Goal: Transaction & Acquisition: Book appointment/travel/reservation

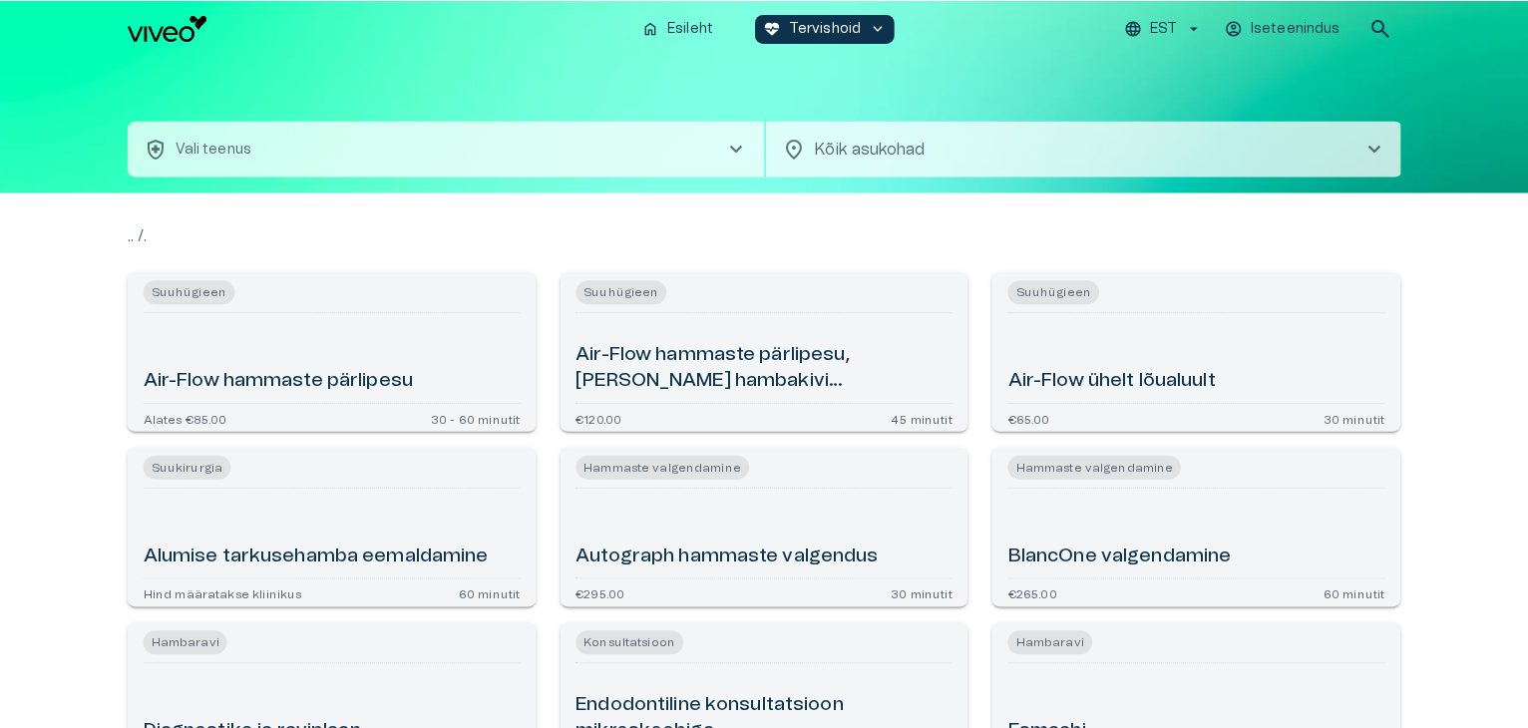
scroll to position [126, 0]
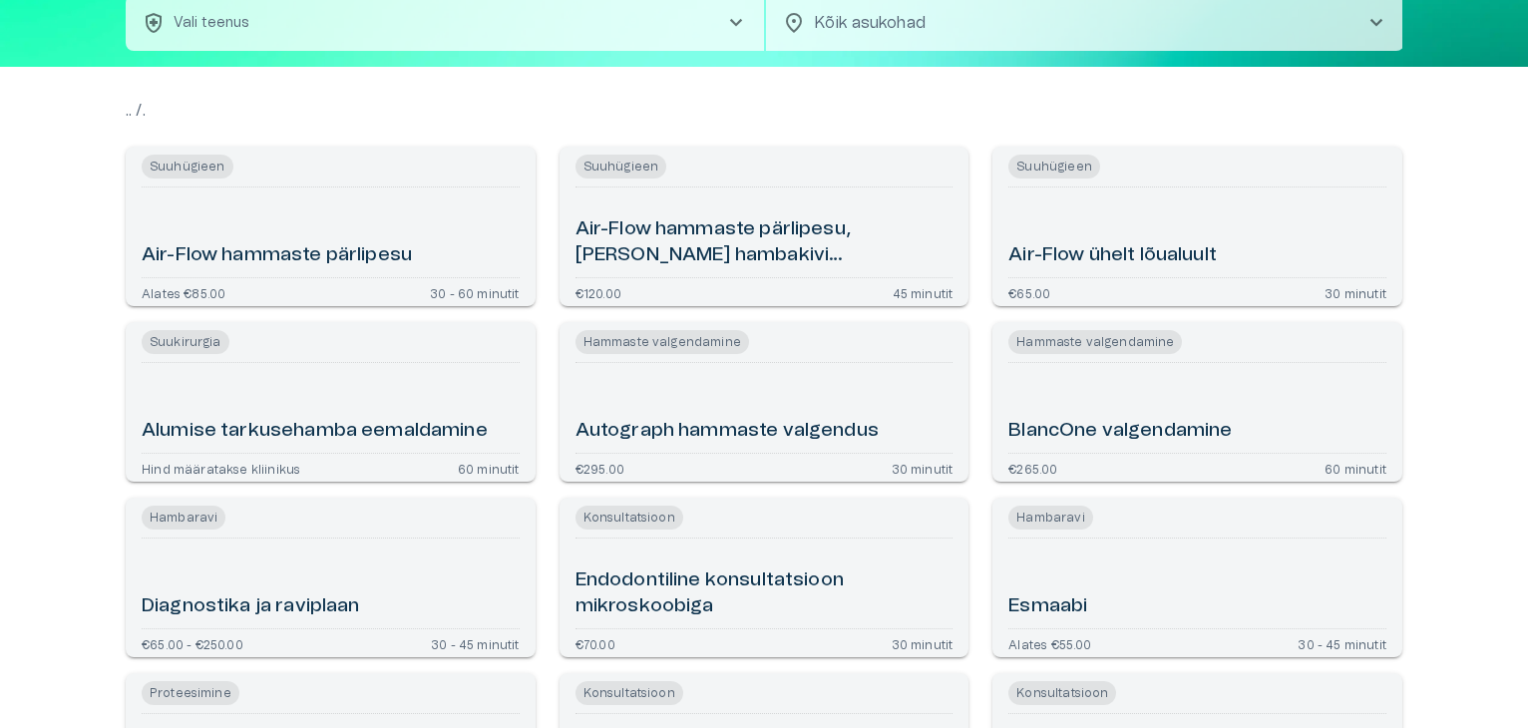
type input "**********"
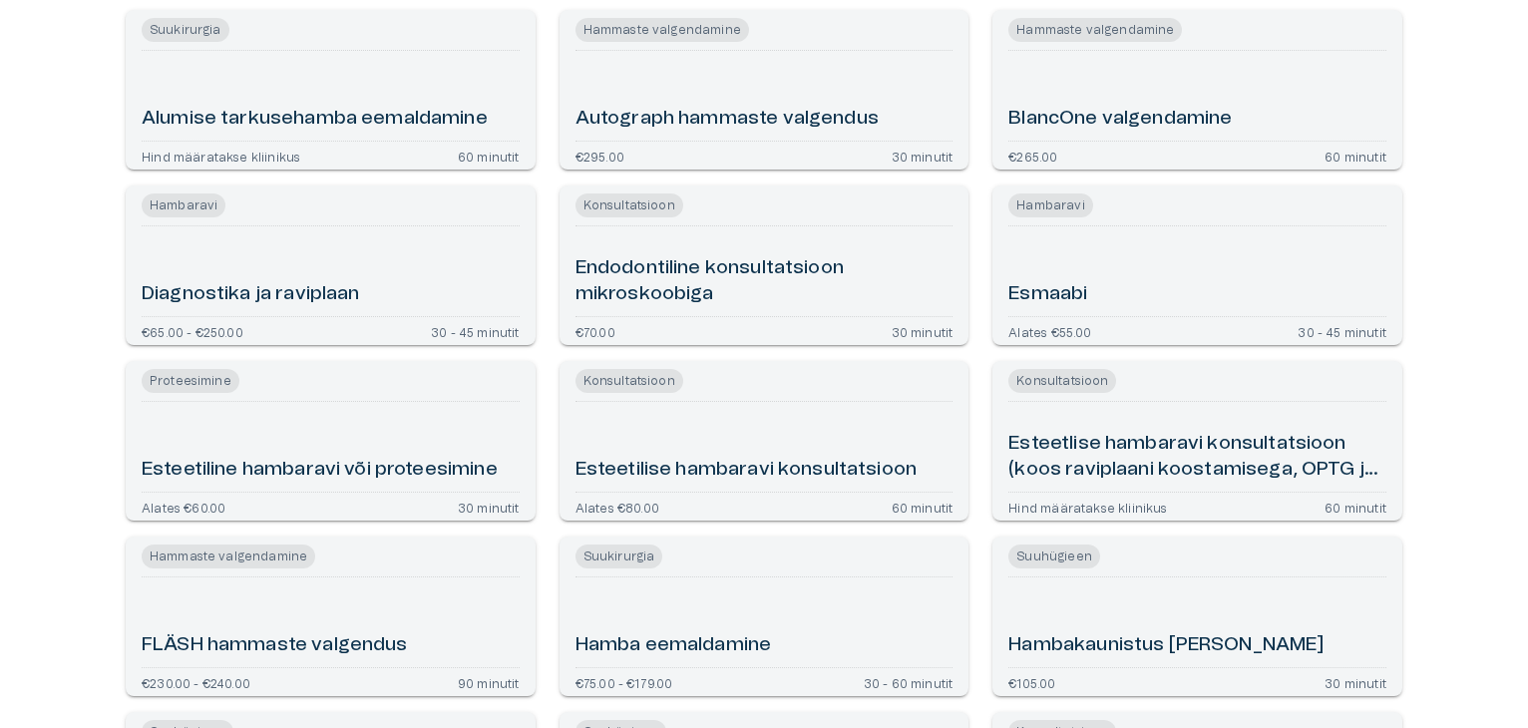
scroll to position [439, 0]
click at [1047, 287] on h6 "Esmaabi" at bounding box center [1048, 293] width 79 height 27
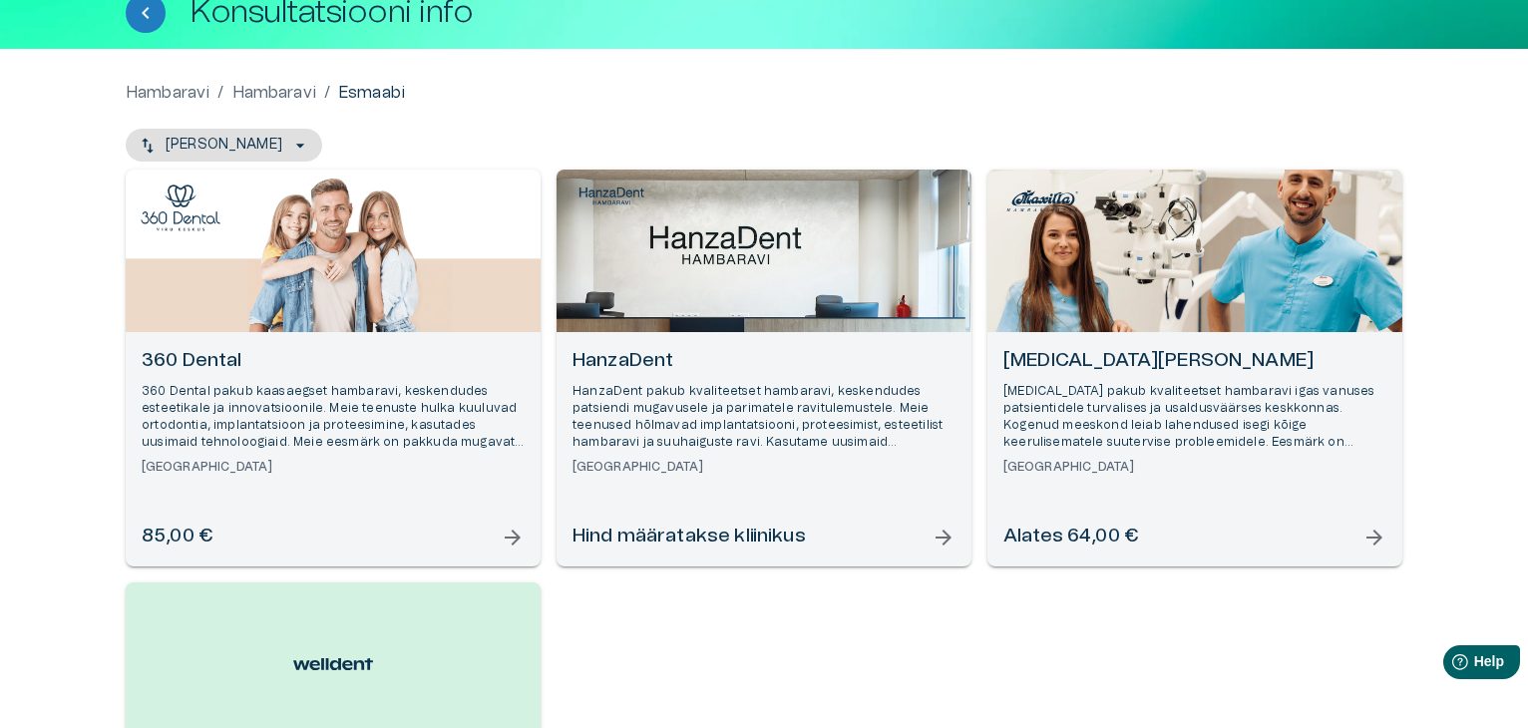
scroll to position [126, 0]
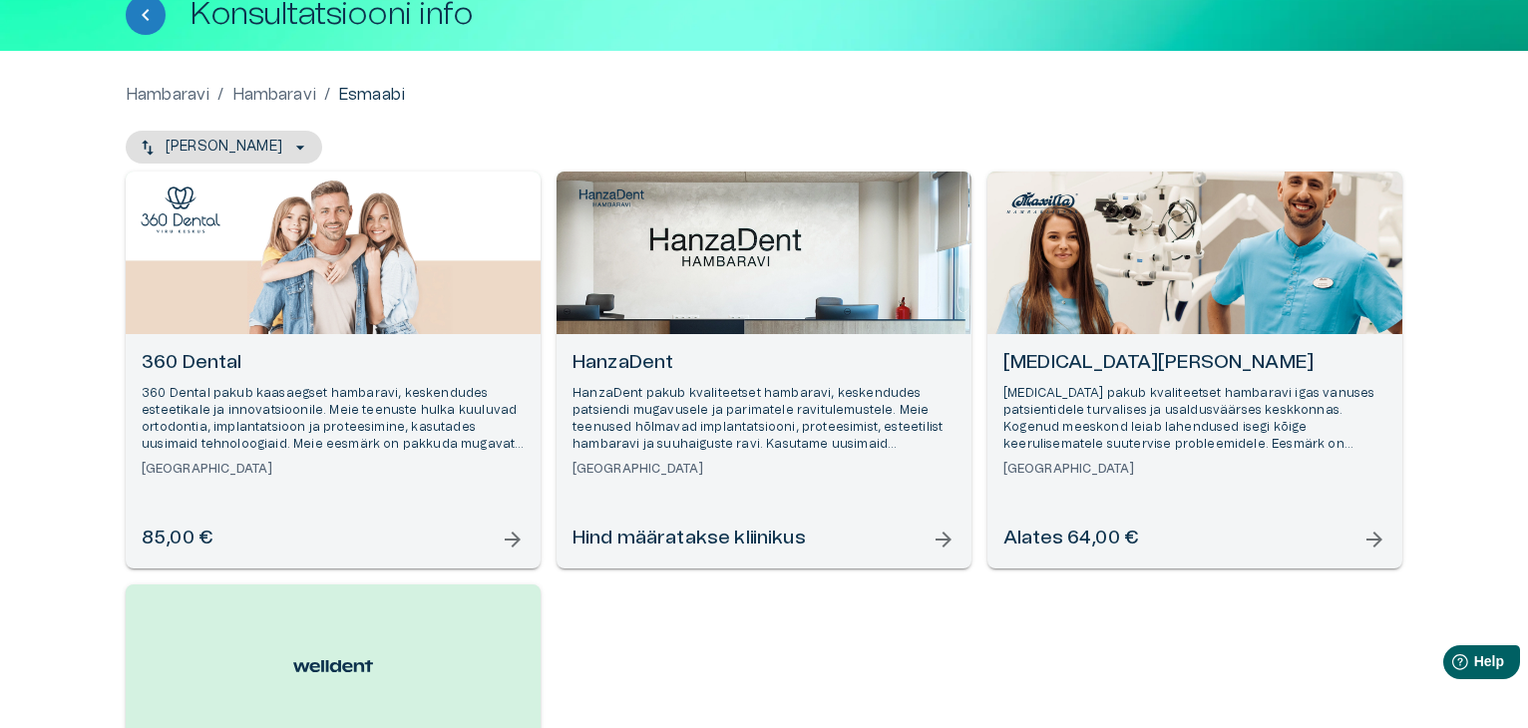
click at [183, 362] on h6 "360 Dental" at bounding box center [333, 363] width 383 height 27
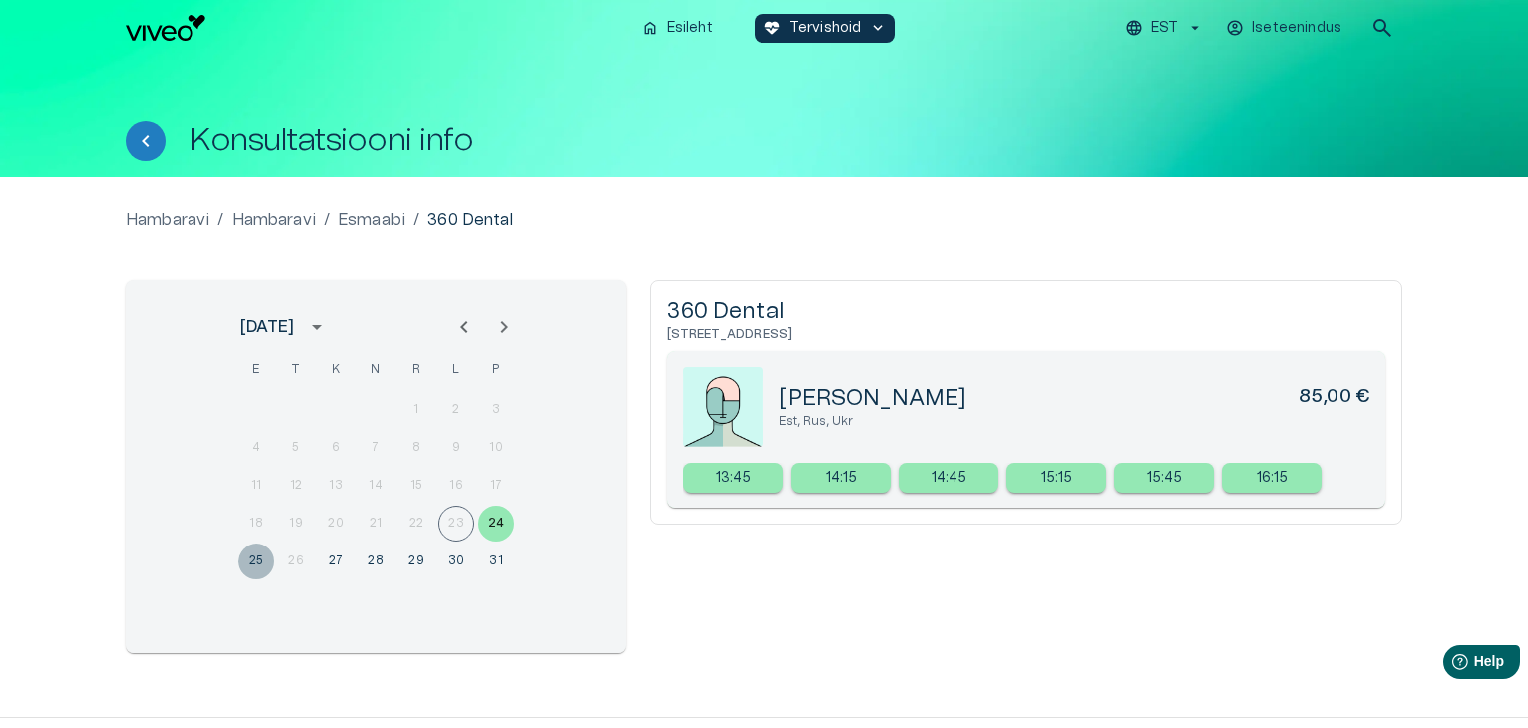
click at [259, 561] on button "25" at bounding box center [256, 562] width 36 height 36
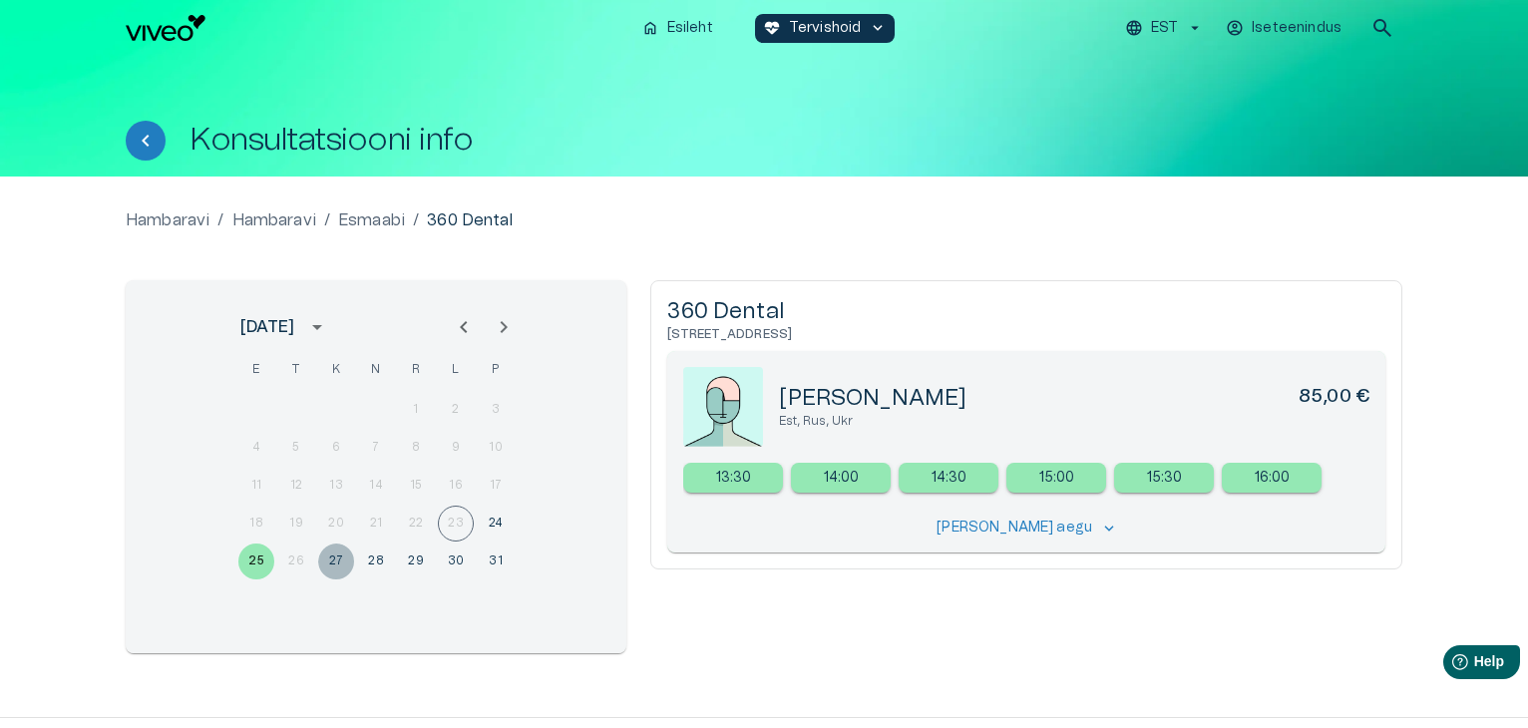
click at [329, 562] on button "27" at bounding box center [336, 562] width 36 height 36
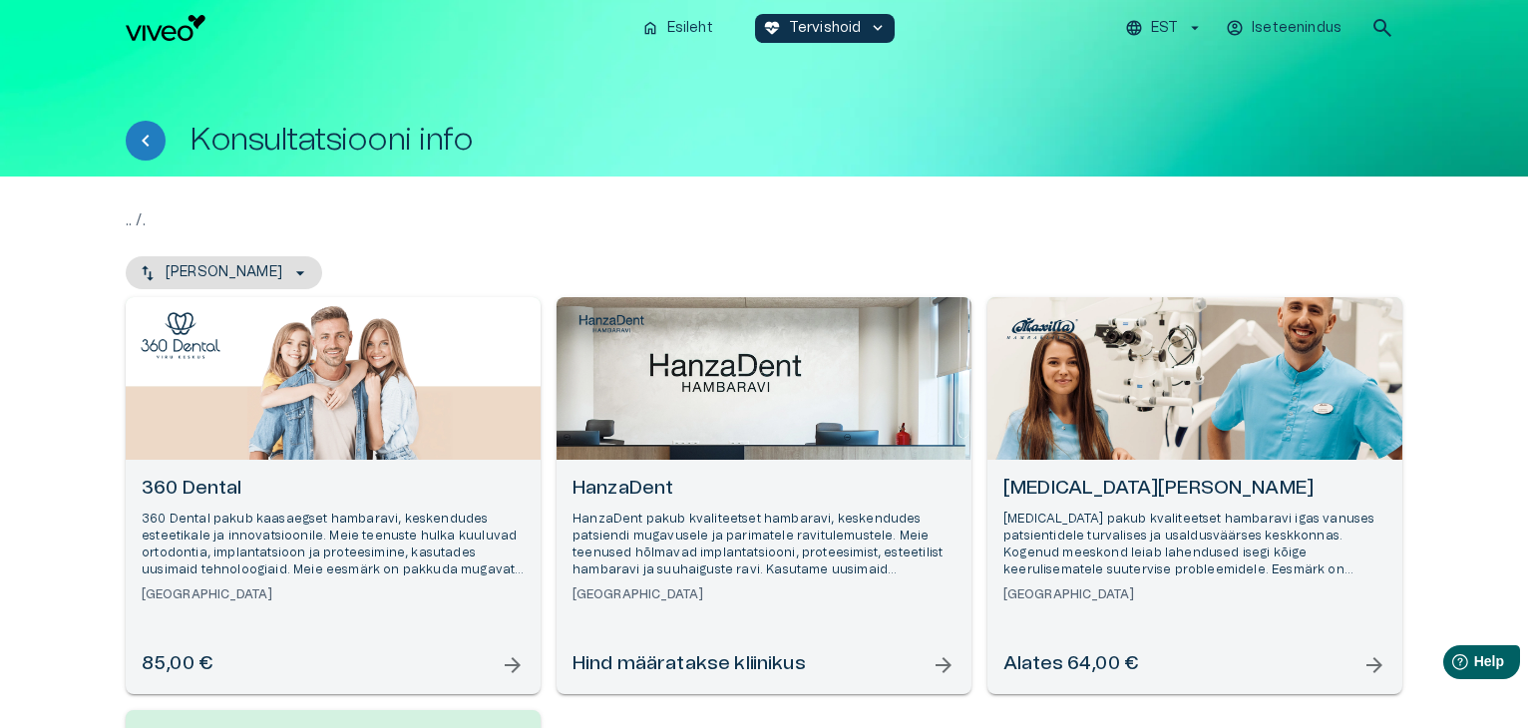
scroll to position [246, 0]
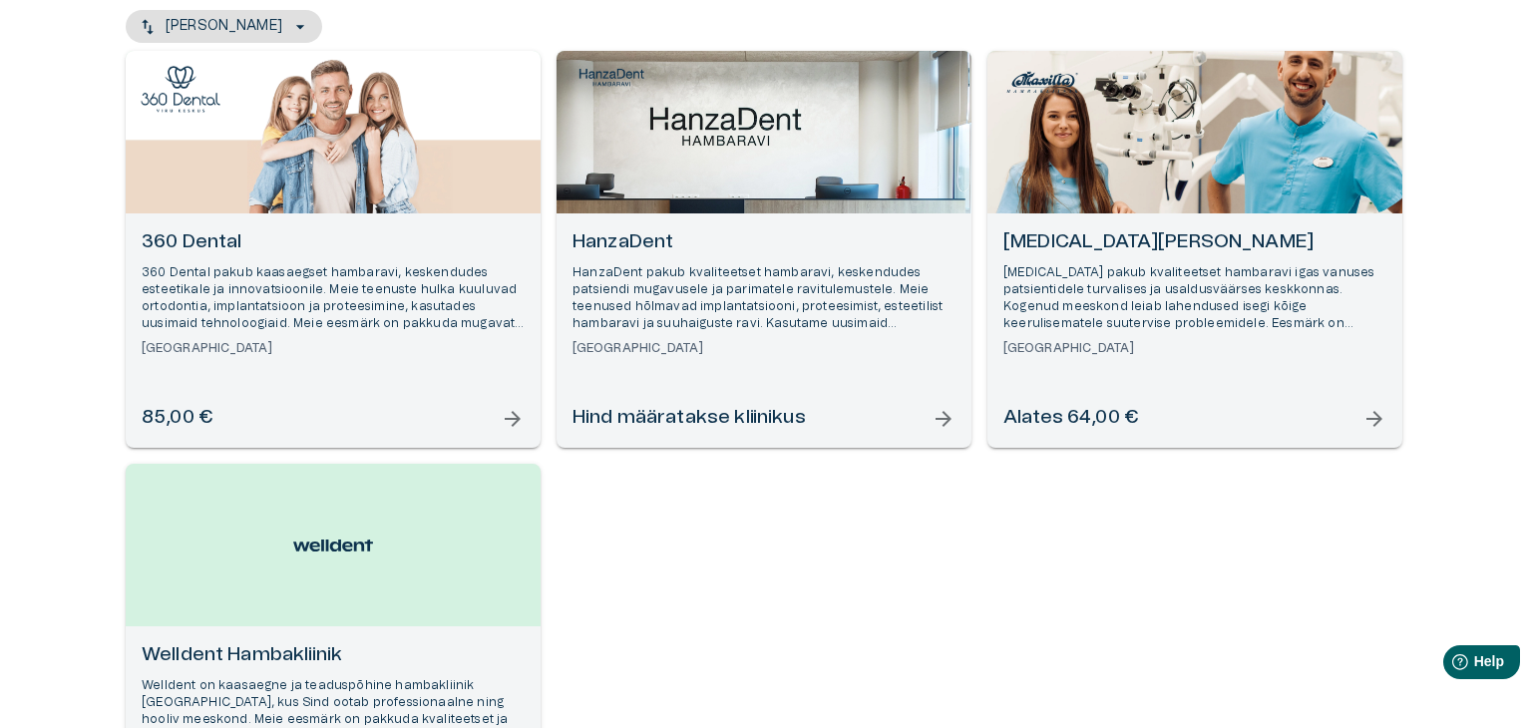
click at [652, 428] on h6 "Hind määratakse kliinikus" at bounding box center [689, 418] width 233 height 27
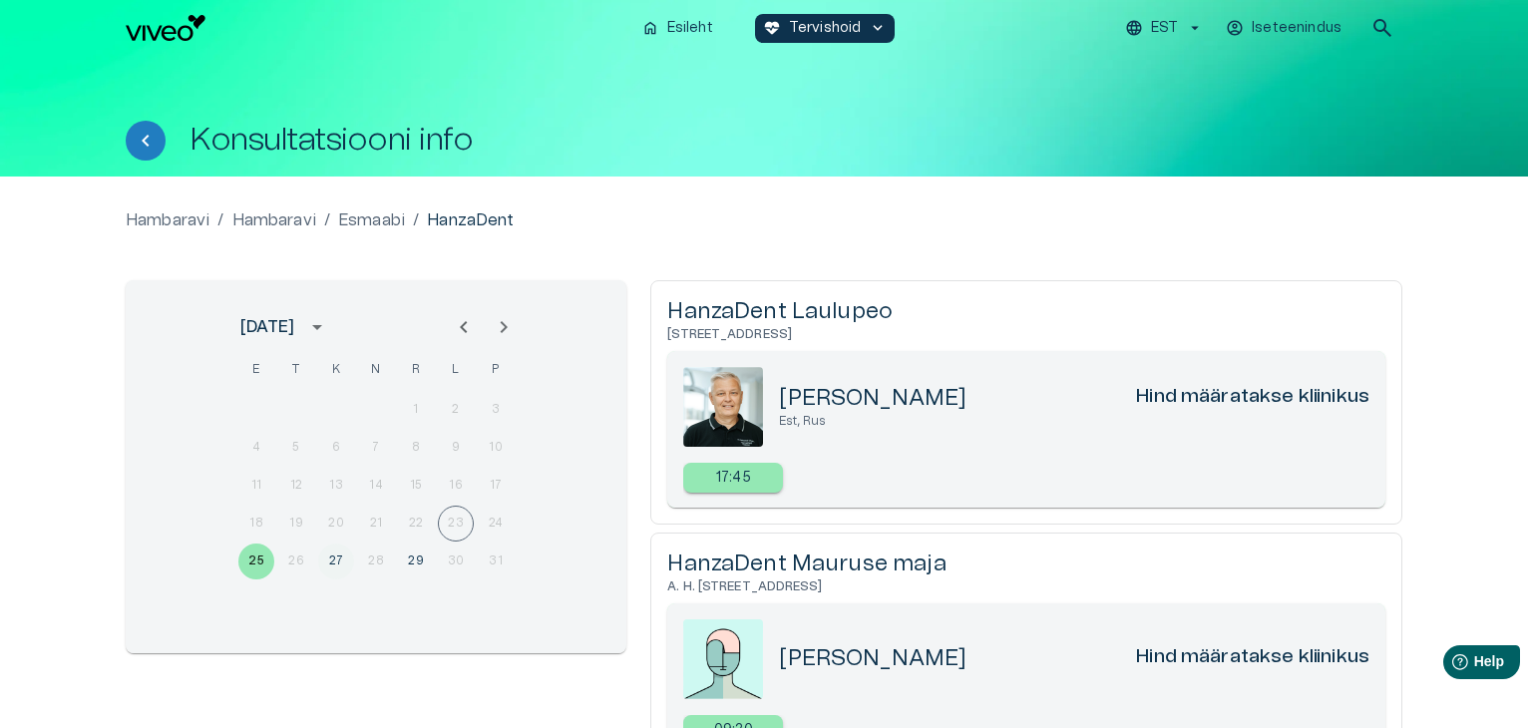
click at [335, 561] on button "27" at bounding box center [336, 562] width 36 height 36
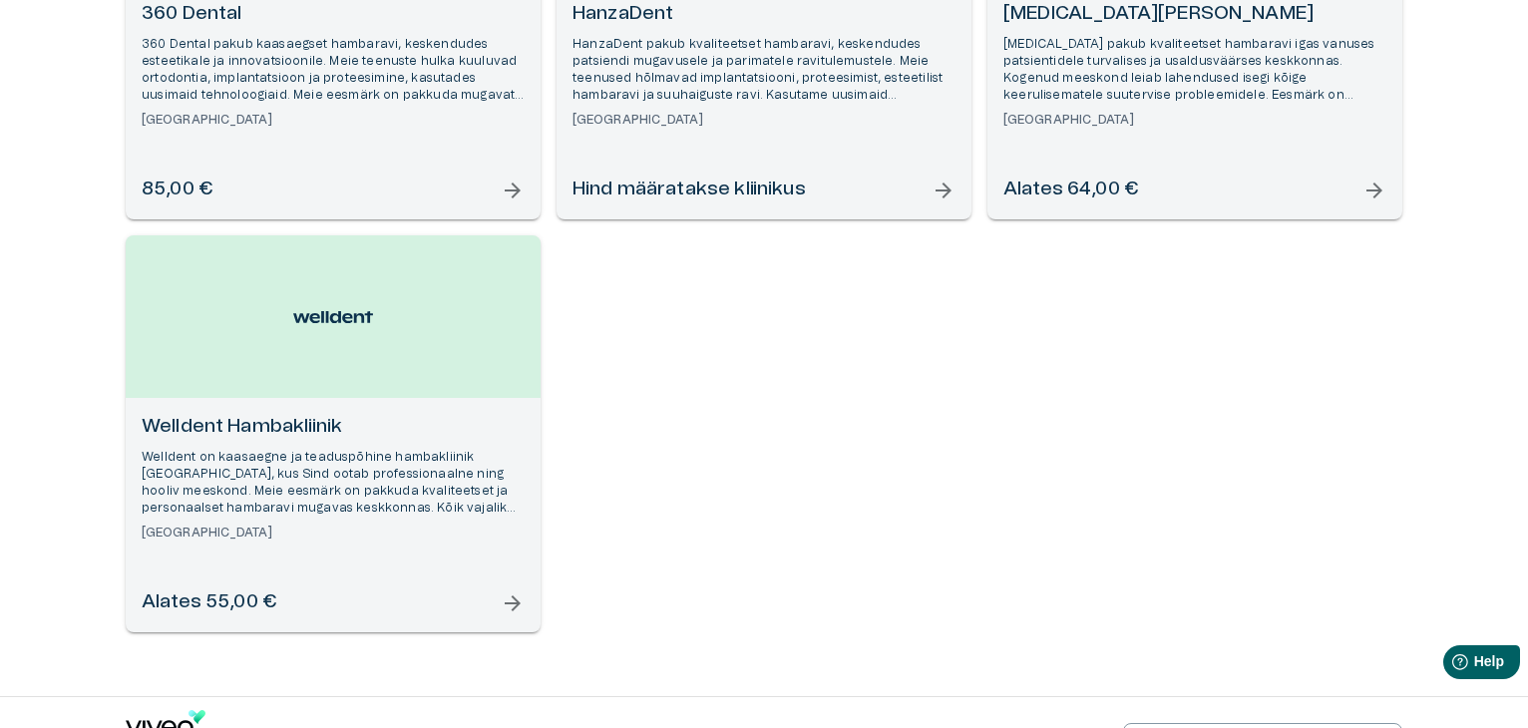
scroll to position [525, 0]
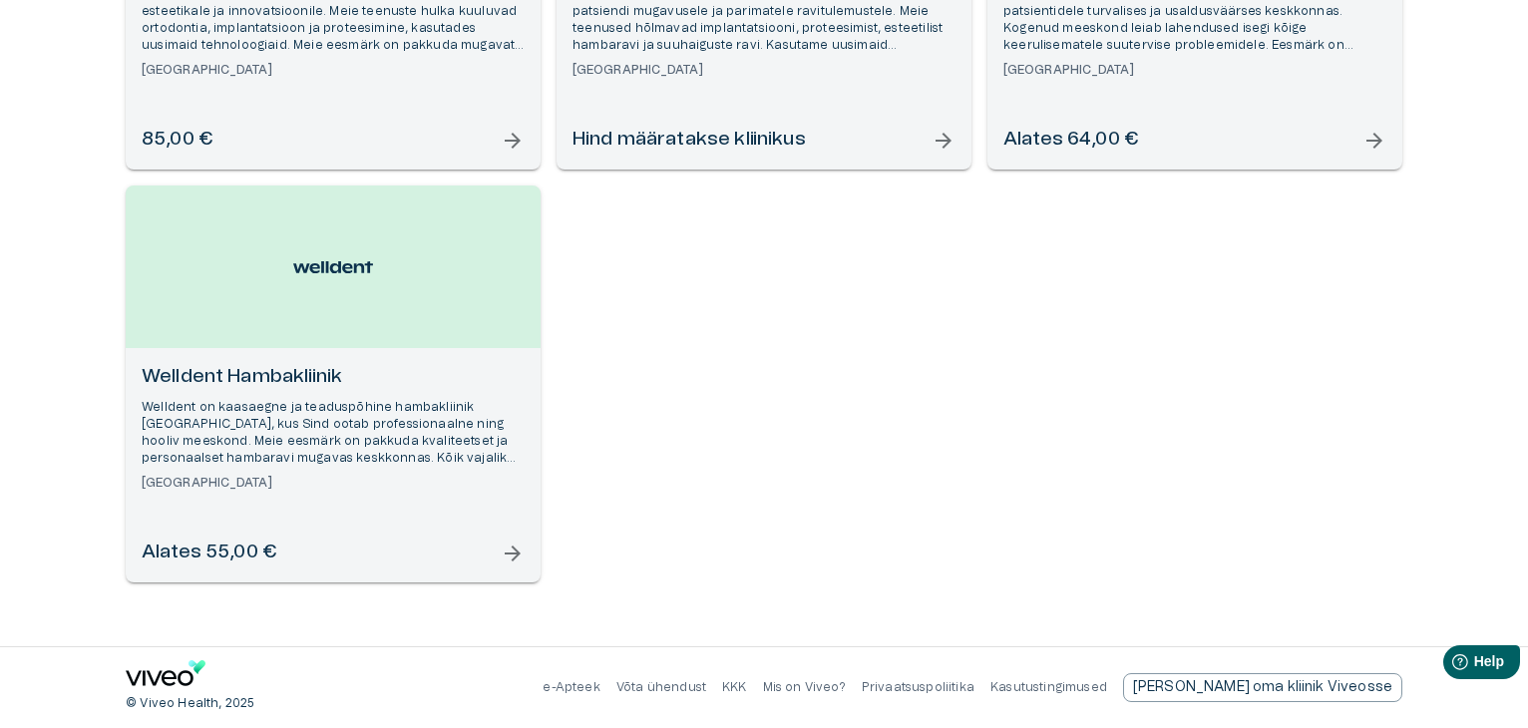
click at [284, 368] on h6 "Welldent Hambakliinik" at bounding box center [333, 377] width 383 height 27
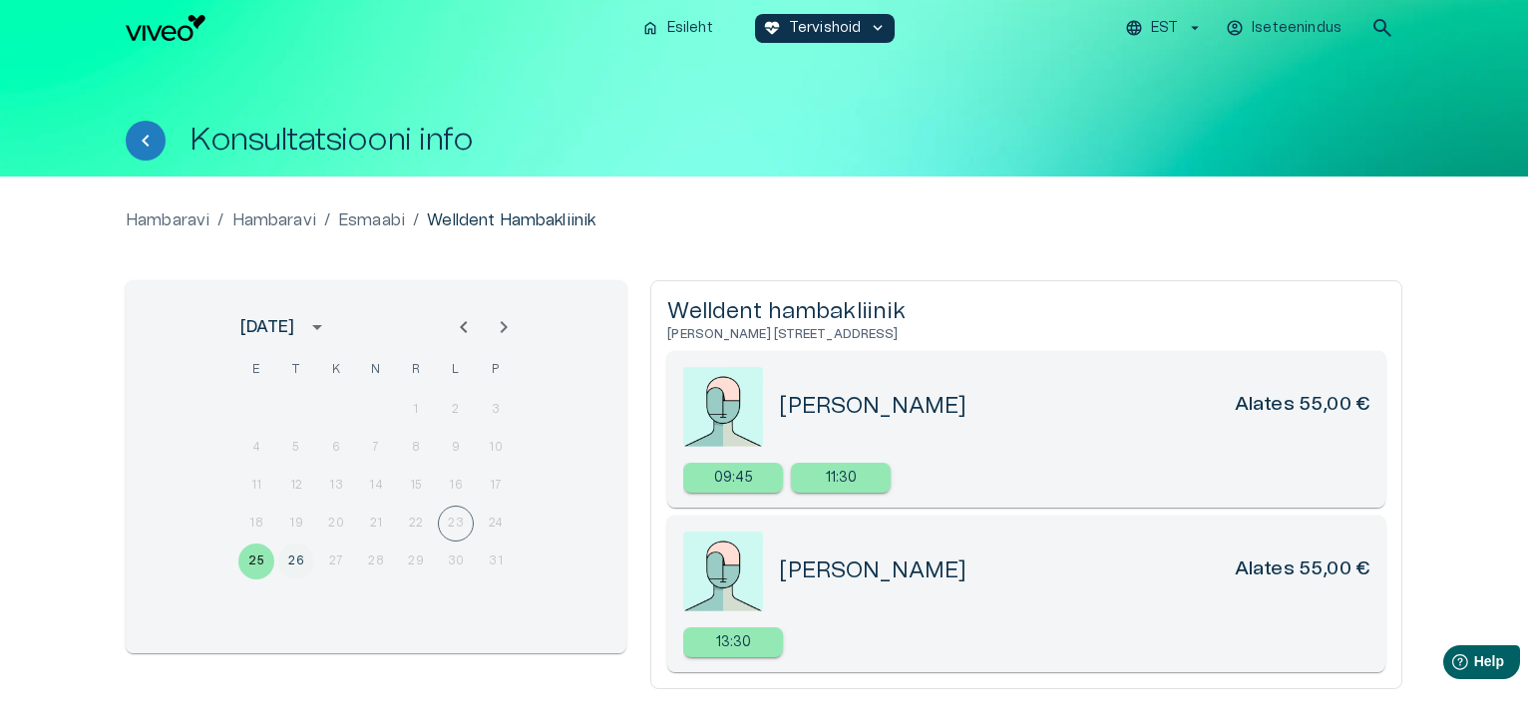
click at [291, 557] on button "26" at bounding box center [296, 562] width 36 height 36
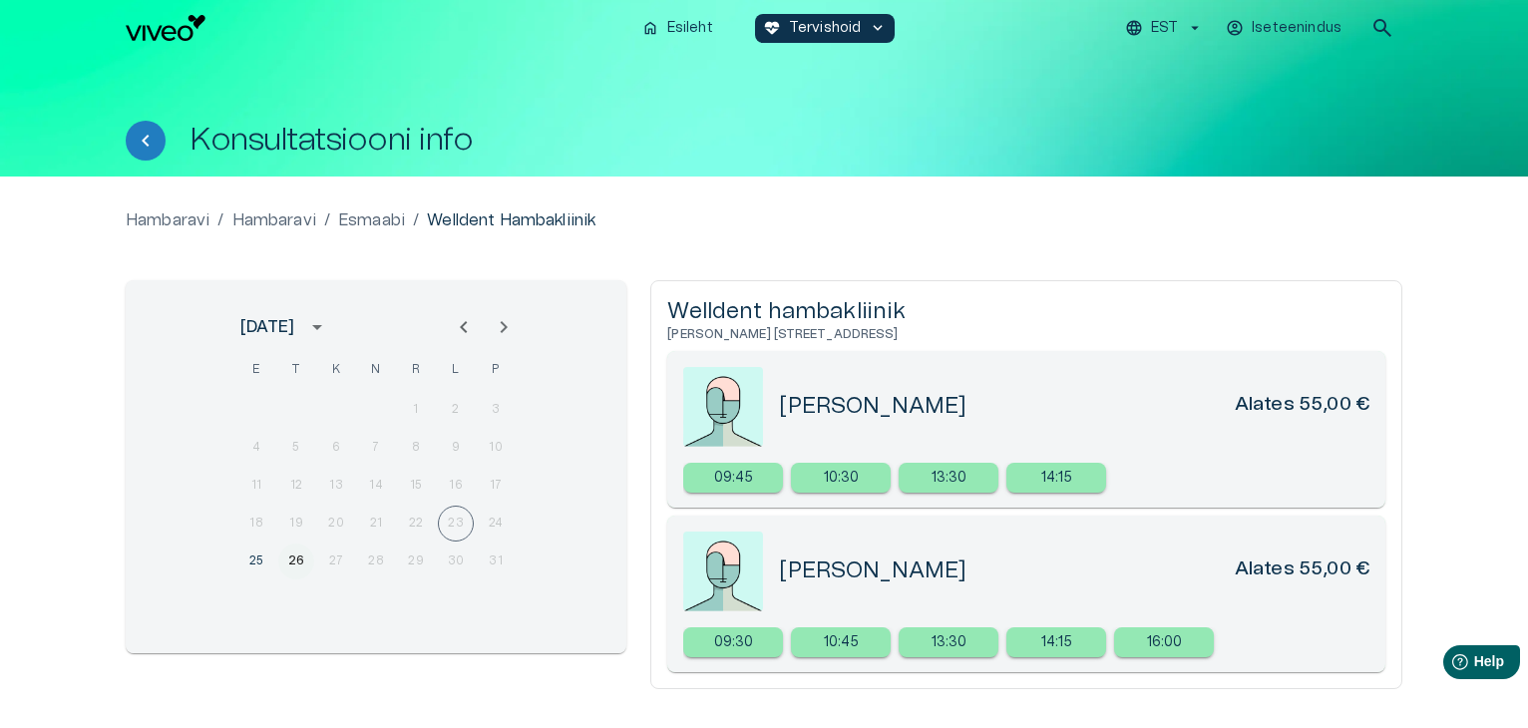
scroll to position [107, 0]
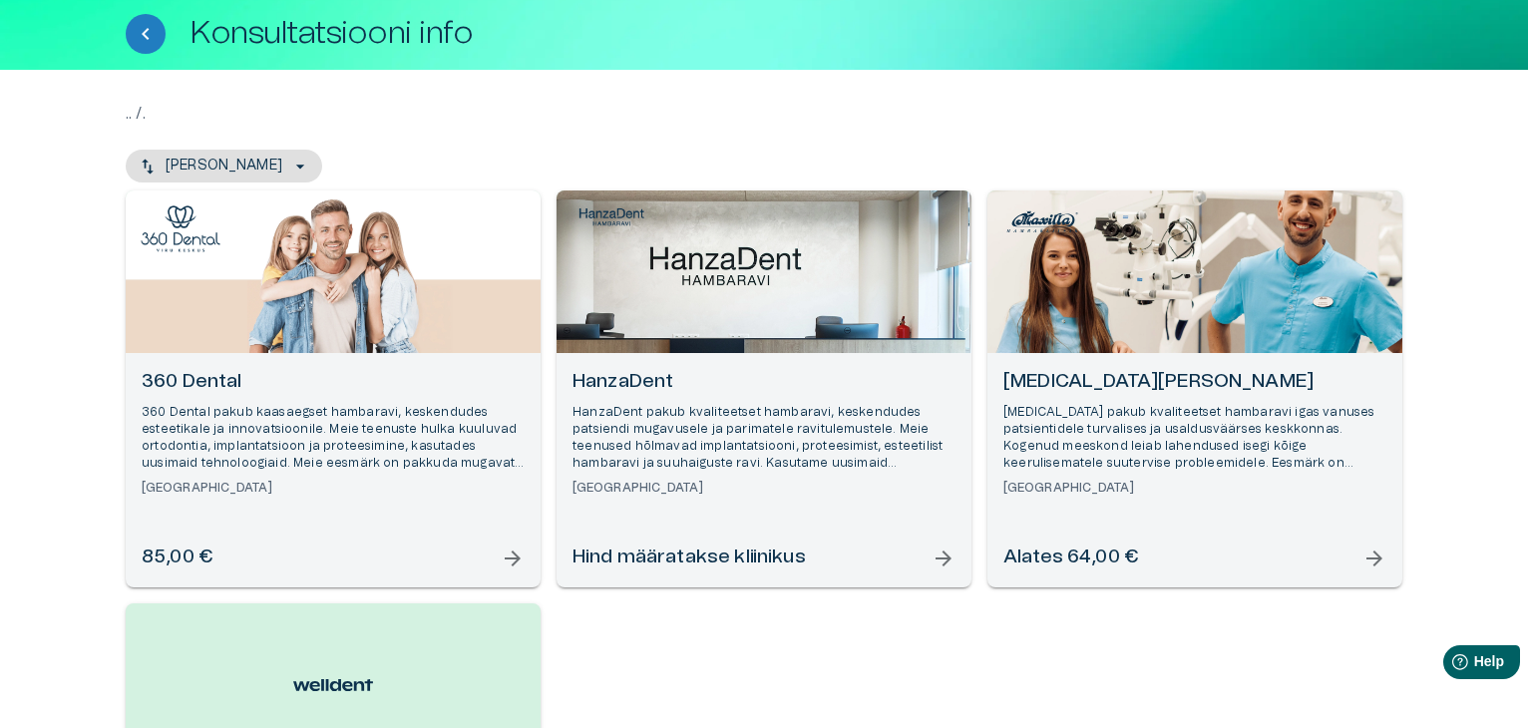
scroll to position [525, 0]
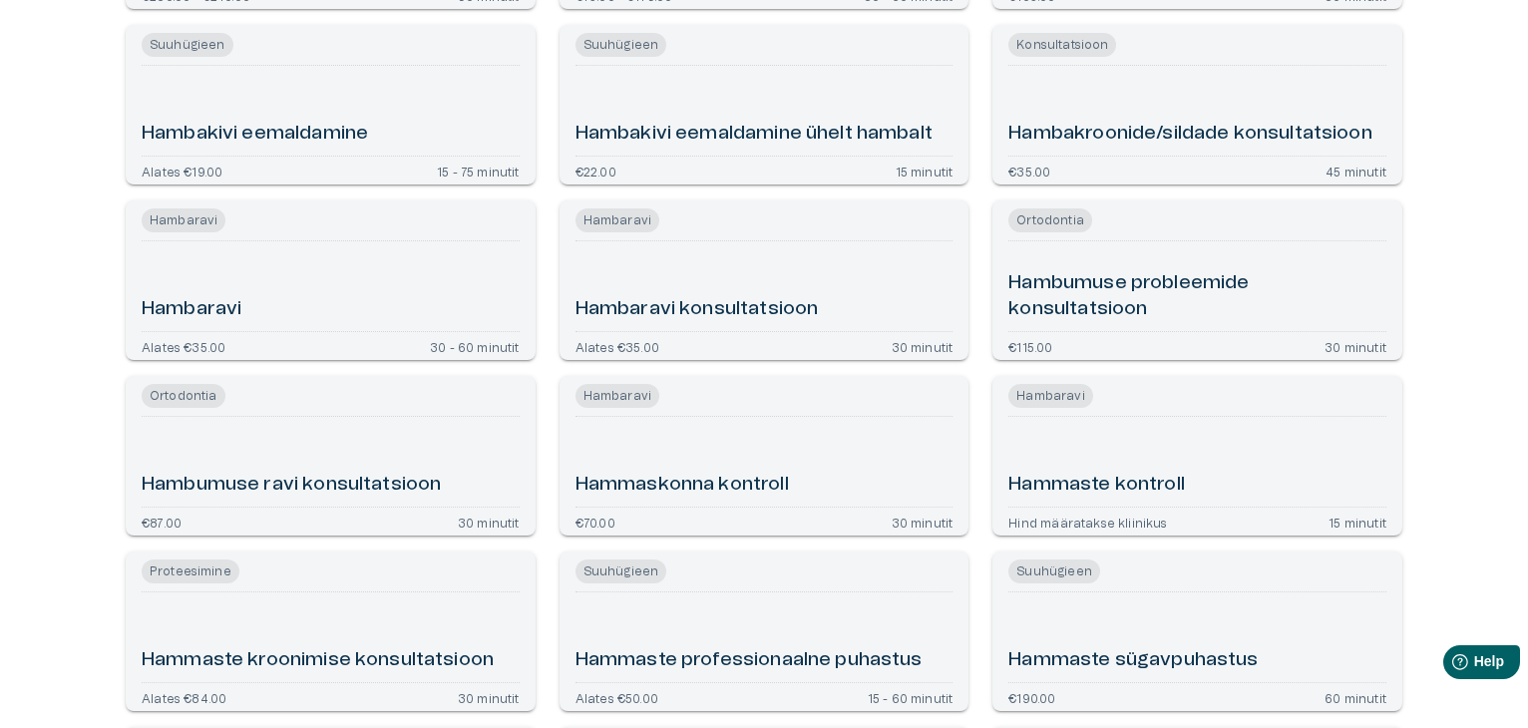
scroll to position [1125, 0]
click at [810, 301] on h6 "Hambaravi konsultatsioon" at bounding box center [697, 309] width 243 height 27
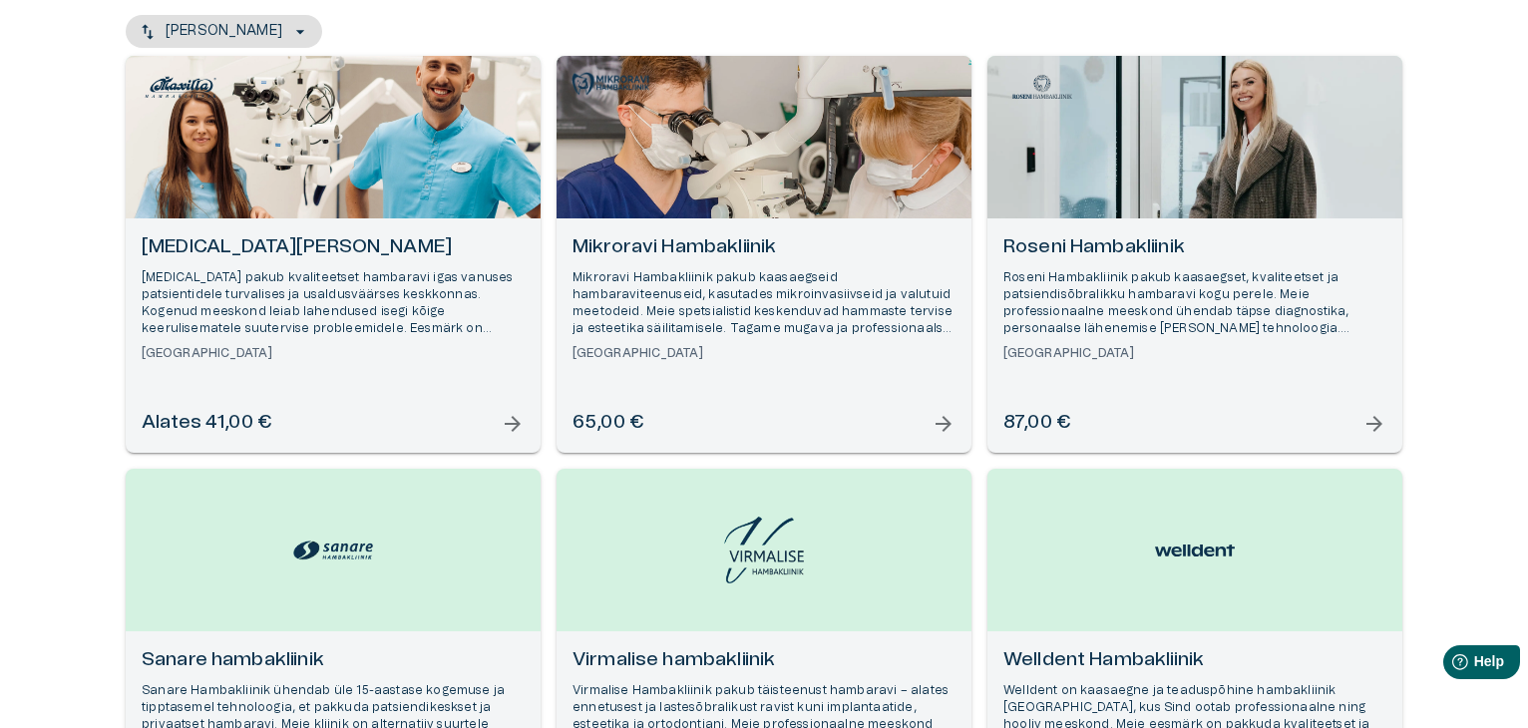
scroll to position [216, 0]
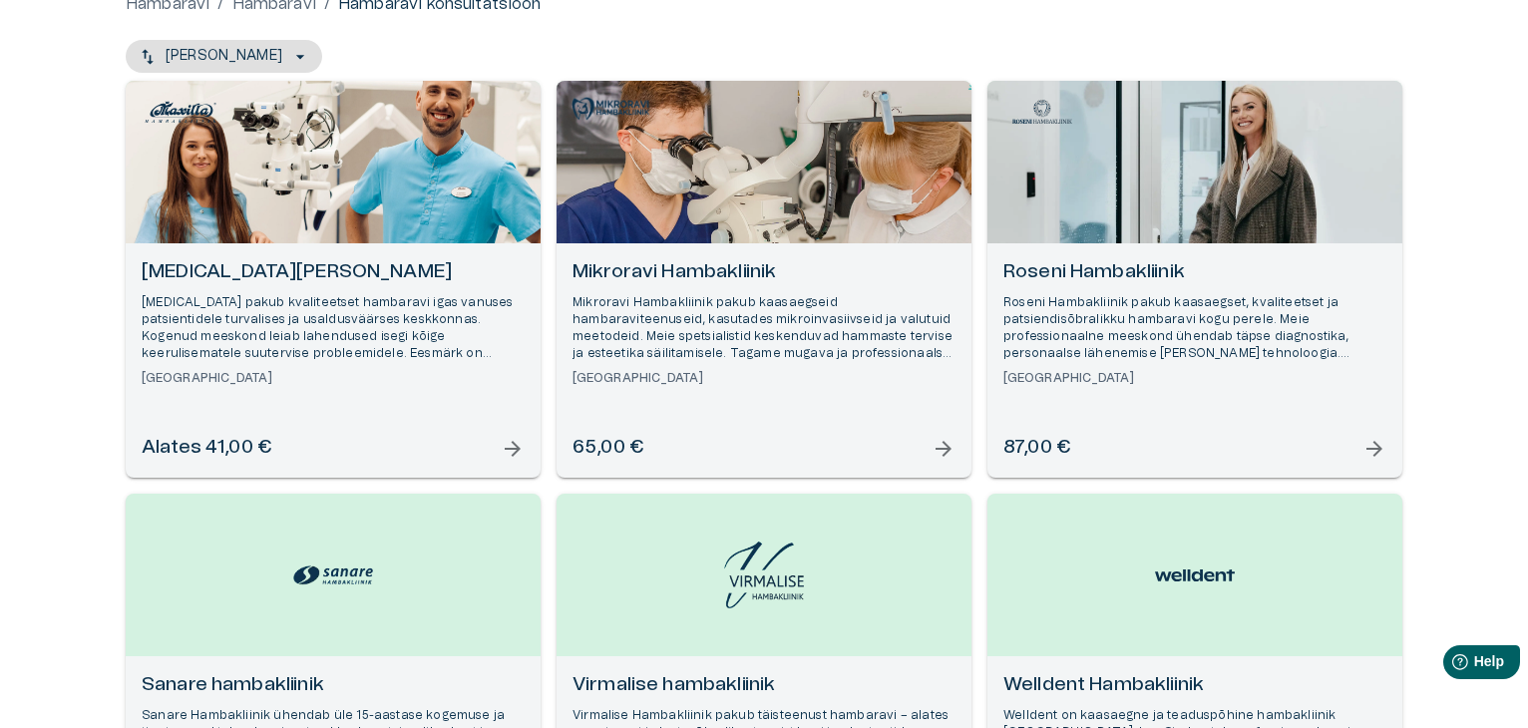
click at [1169, 277] on h6 "Roseni Hambakliinik" at bounding box center [1195, 272] width 383 height 27
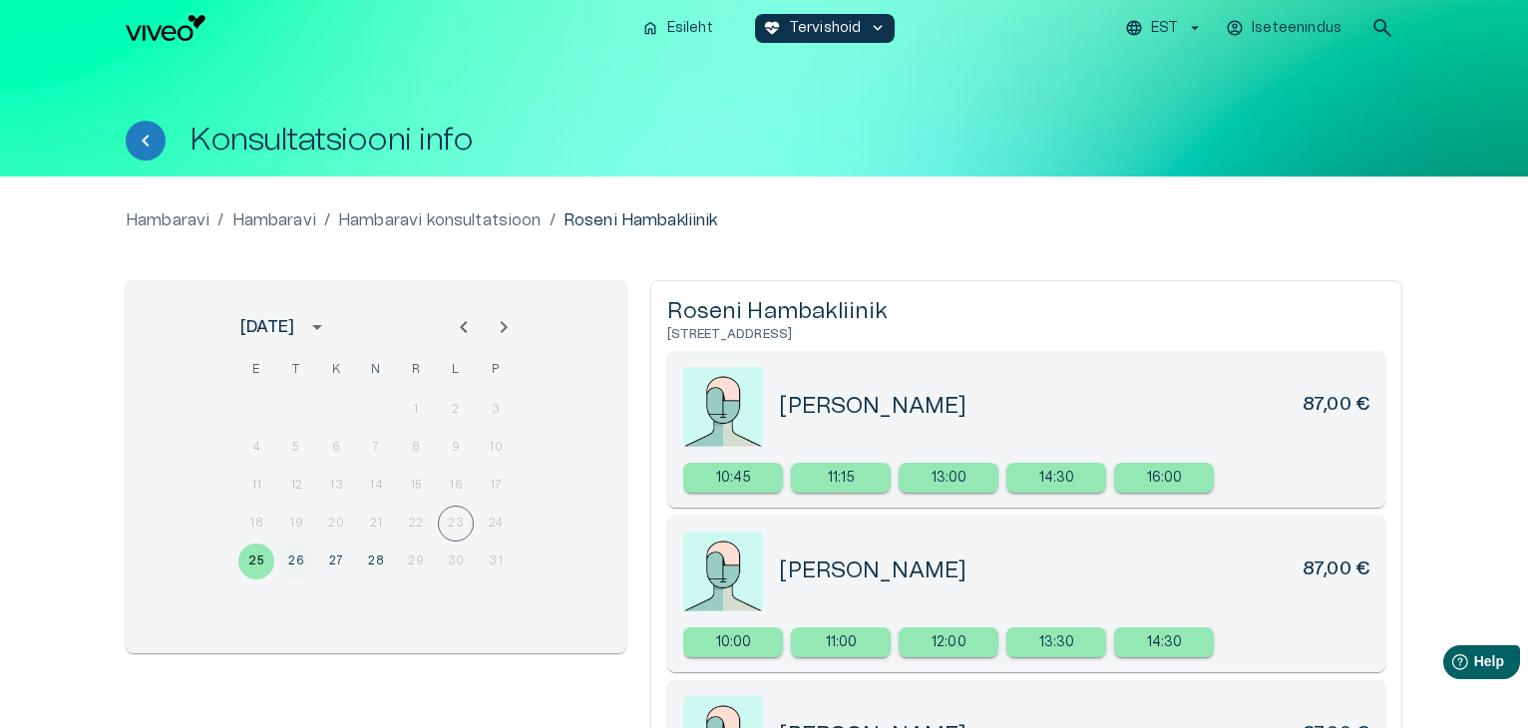
click at [284, 566] on button "26" at bounding box center [296, 562] width 36 height 36
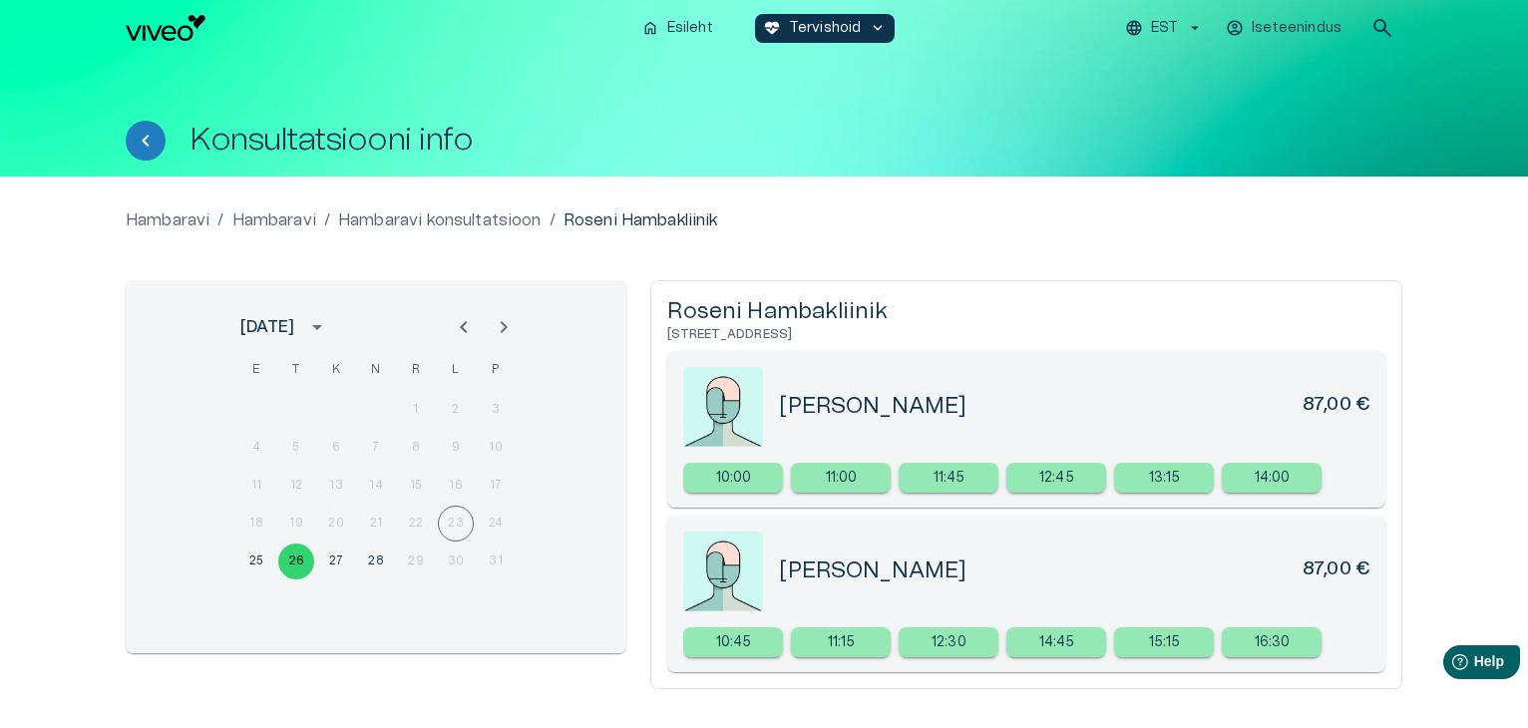
scroll to position [107, 0]
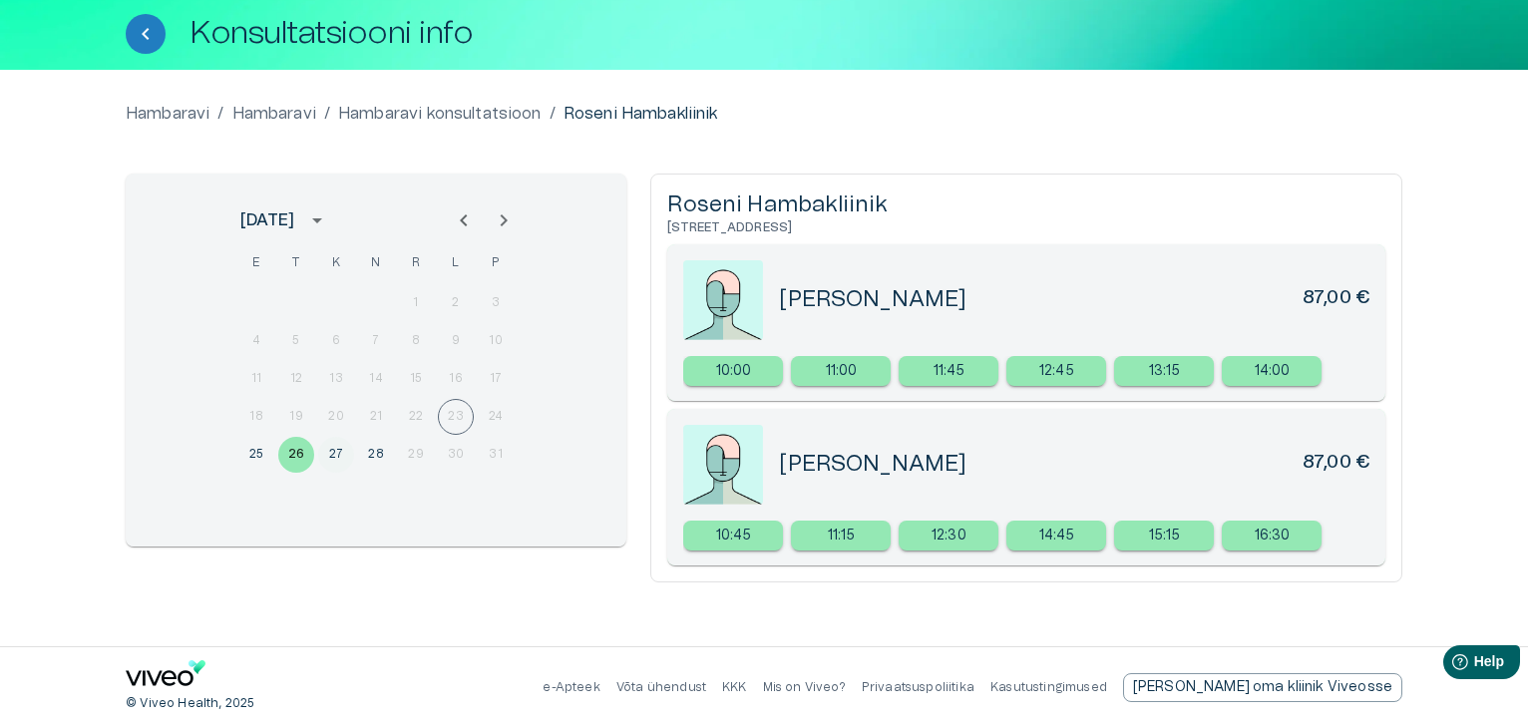
click at [335, 454] on button "27" at bounding box center [336, 455] width 36 height 36
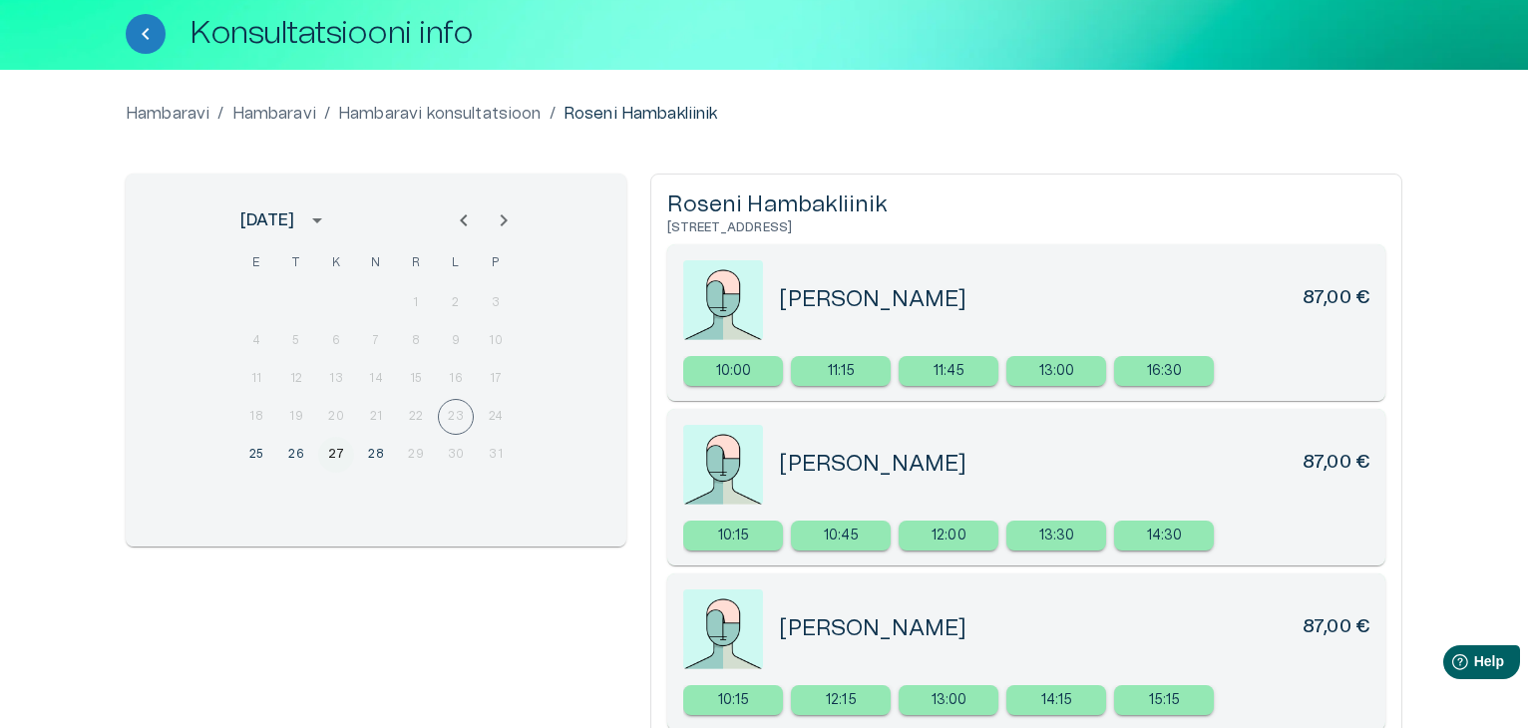
scroll to position [271, 0]
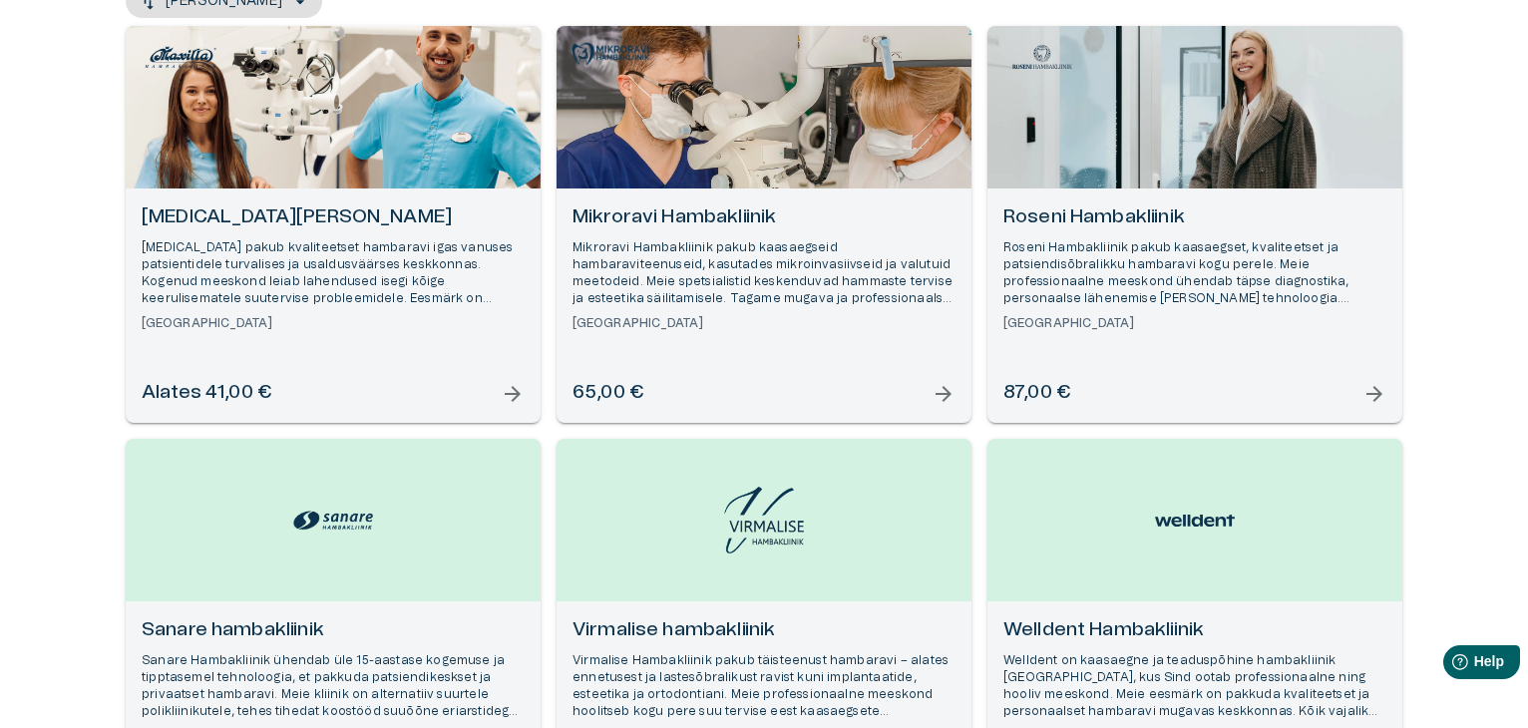
scroll to position [337, 0]
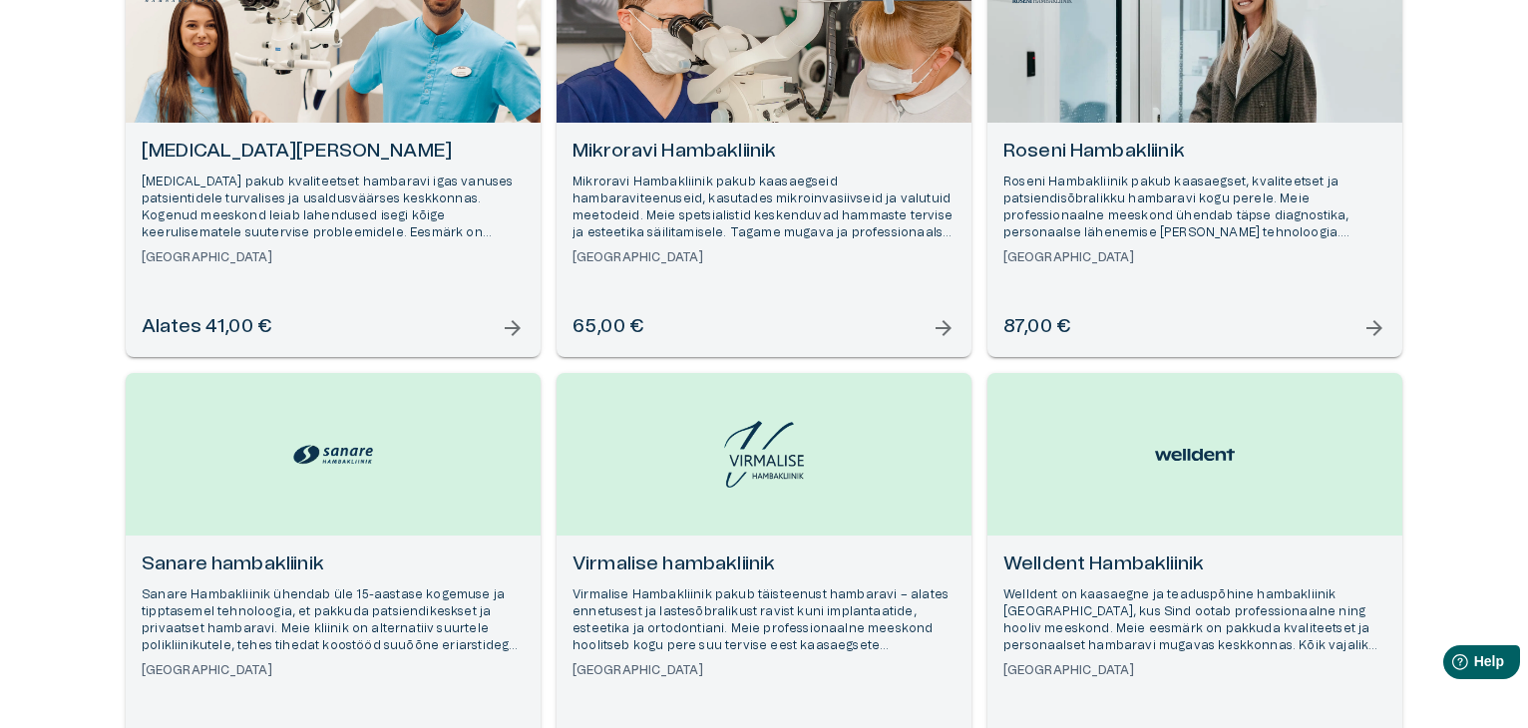
click at [682, 570] on h6 "Virmalise hambakliinik" at bounding box center [764, 565] width 383 height 27
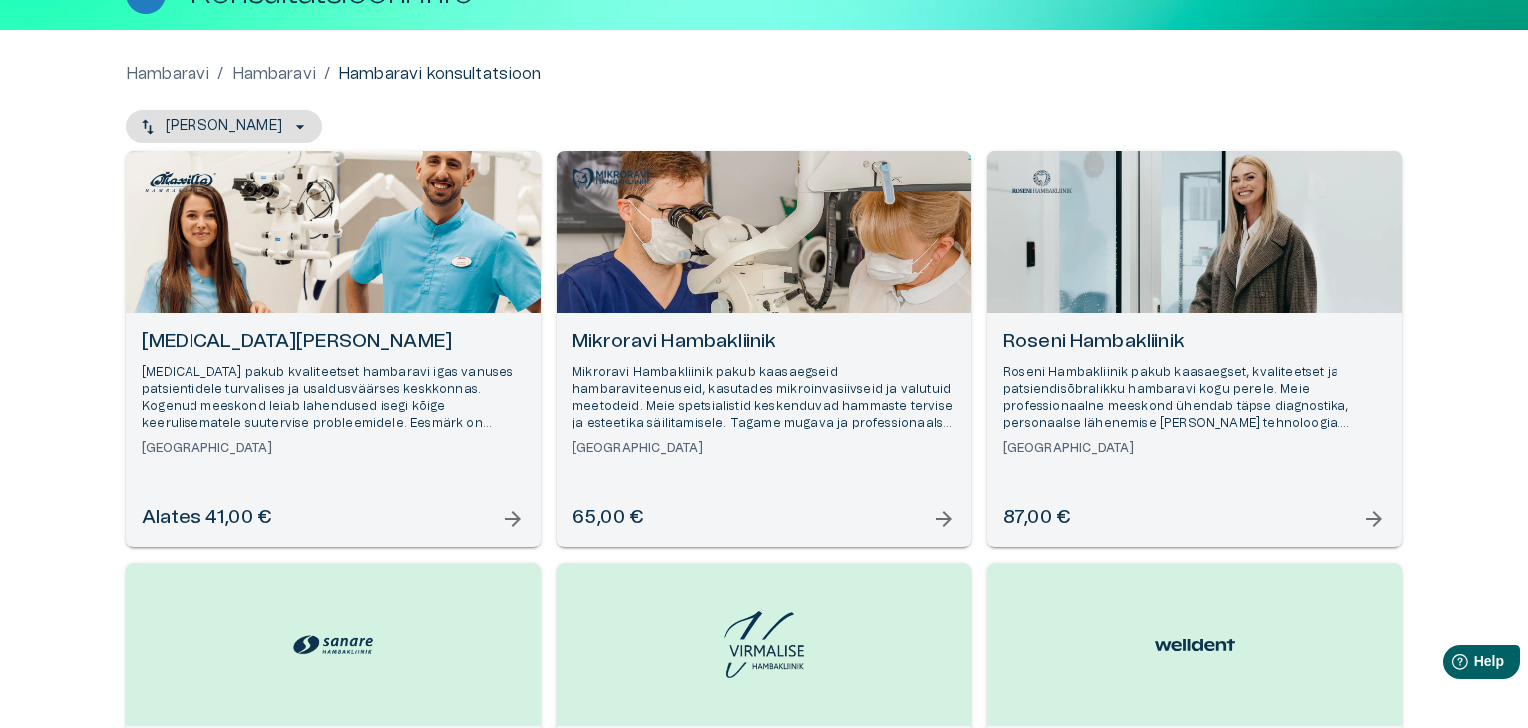
scroll to position [148, 0]
click at [773, 336] on h6 "Mikroravi Hambakliinik" at bounding box center [764, 341] width 383 height 27
